Goal: Task Accomplishment & Management: Use online tool/utility

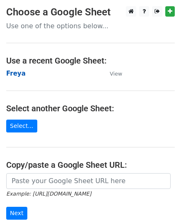
click at [19, 73] on strong "Freya" at bounding box center [16, 73] width 20 height 7
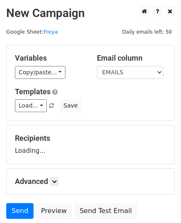
click at [31, 112] on div "Variables Copy/paste... {{EMAILS}} Email column EMAILS Templates Load... Your L…" at bounding box center [91, 82] width 168 height 75
click at [32, 110] on link "Load..." at bounding box center [31, 105] width 32 height 13
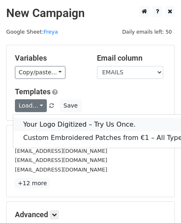
click at [48, 123] on link "Your Logo Digitized – Try Us Once." at bounding box center [106, 124] width 186 height 13
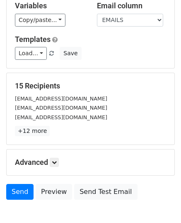
scroll to position [98, 0]
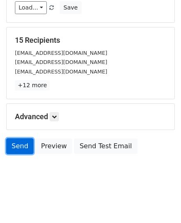
click at [29, 151] on link "Send" at bounding box center [19, 146] width 27 height 16
